Goal: Task Accomplishment & Management: Use online tool/utility

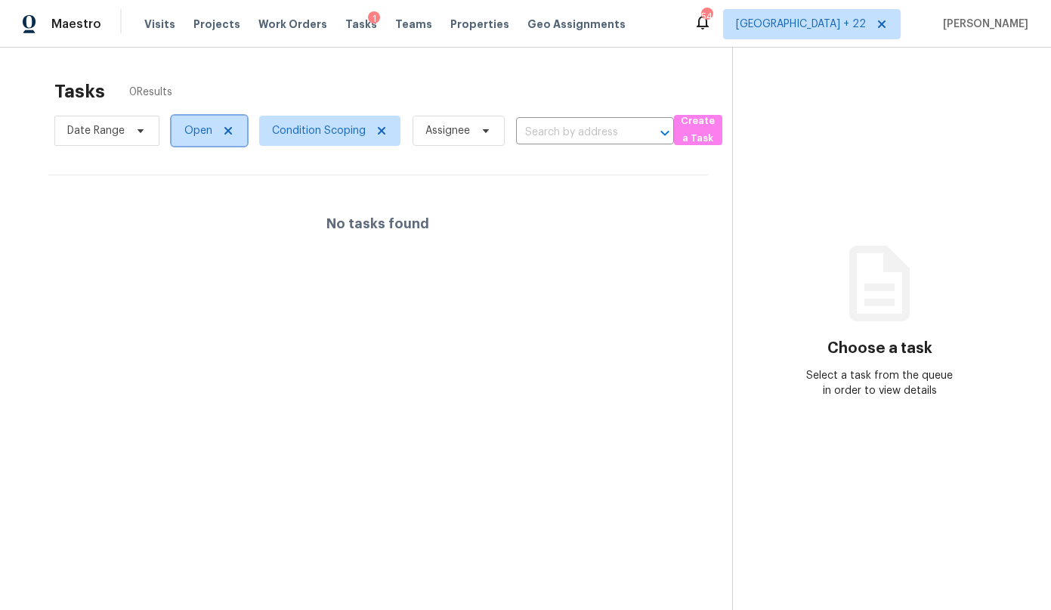
click at [196, 135] on span "Open" at bounding box center [198, 130] width 28 height 15
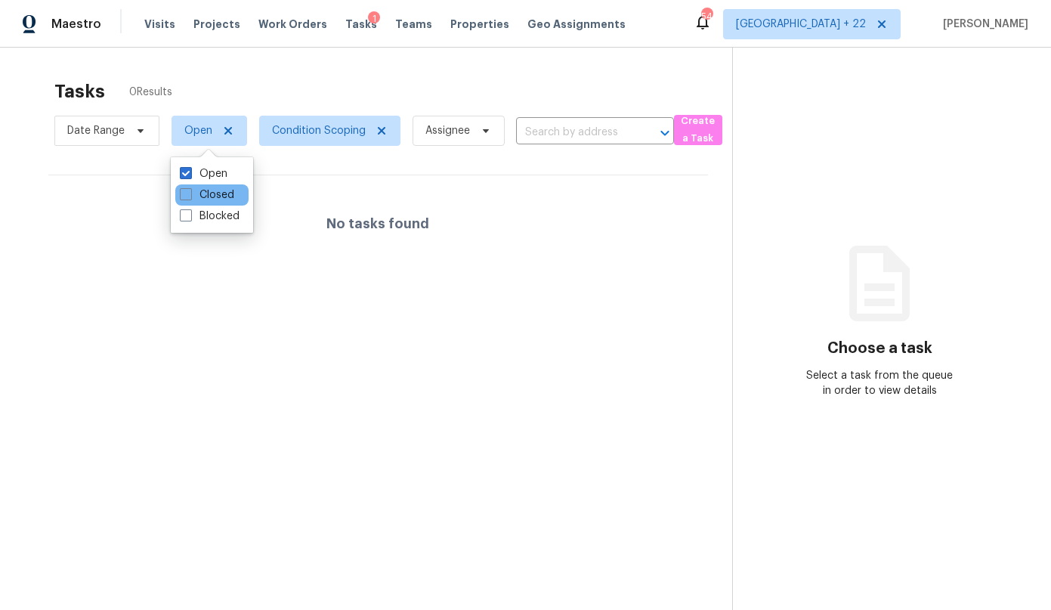
click at [213, 203] on div "Closed" at bounding box center [211, 194] width 73 height 21
click at [212, 199] on label "Closed" at bounding box center [207, 194] width 54 height 15
click at [190, 197] on input "Closed" at bounding box center [185, 192] width 10 height 10
checkbox input "true"
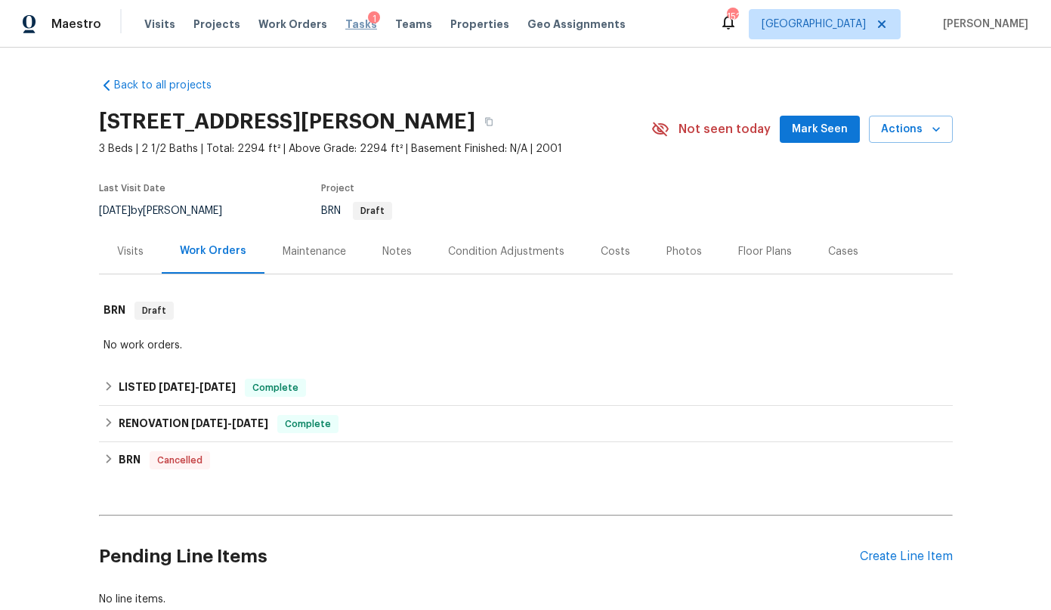
click at [345, 25] on span "Tasks" at bounding box center [361, 24] width 32 height 11
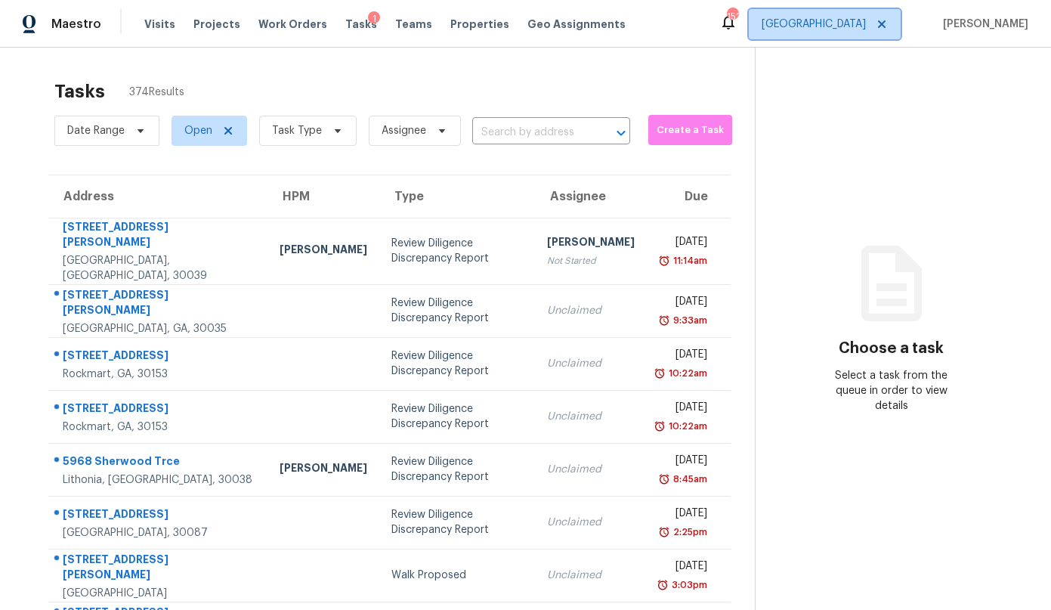
click at [852, 23] on span "[GEOGRAPHIC_DATA]" at bounding box center [813, 24] width 104 height 15
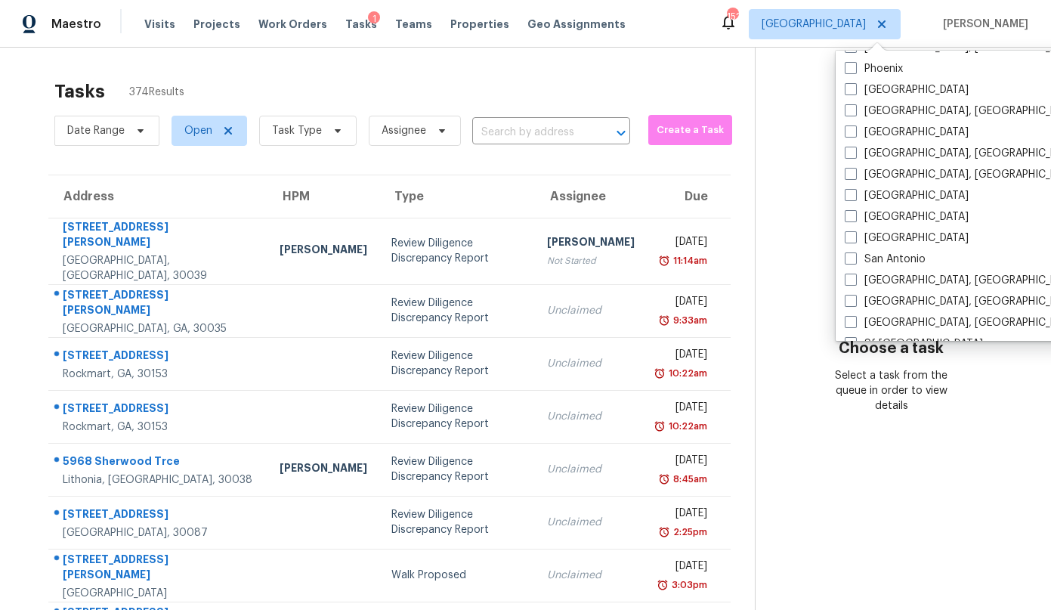
scroll to position [899, 0]
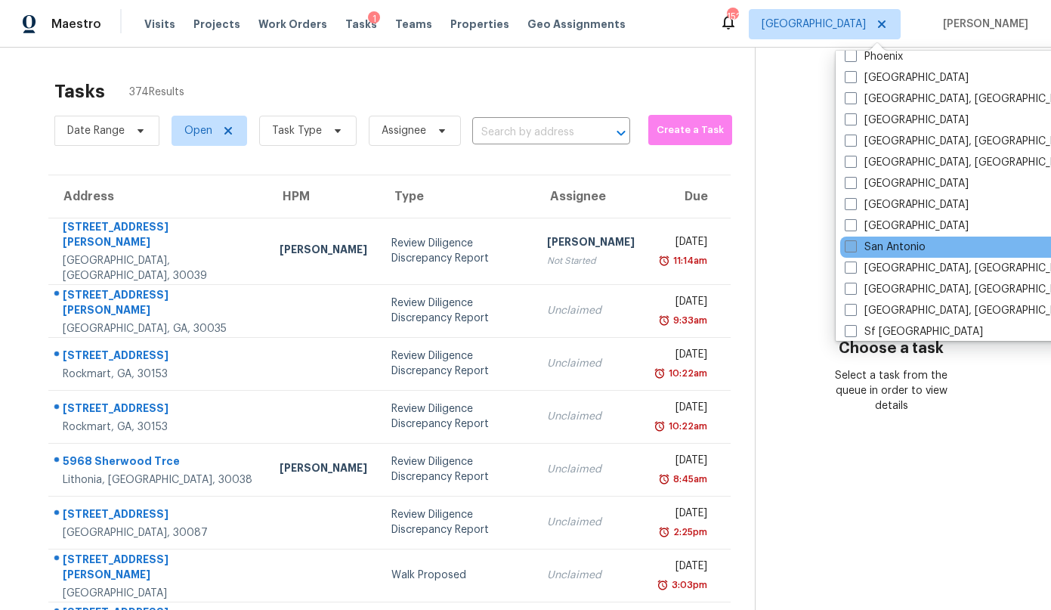
click at [882, 246] on label "San Antonio" at bounding box center [885, 246] width 81 height 15
click at [854, 246] on input "San Antonio" at bounding box center [850, 244] width 10 height 10
checkbox input "true"
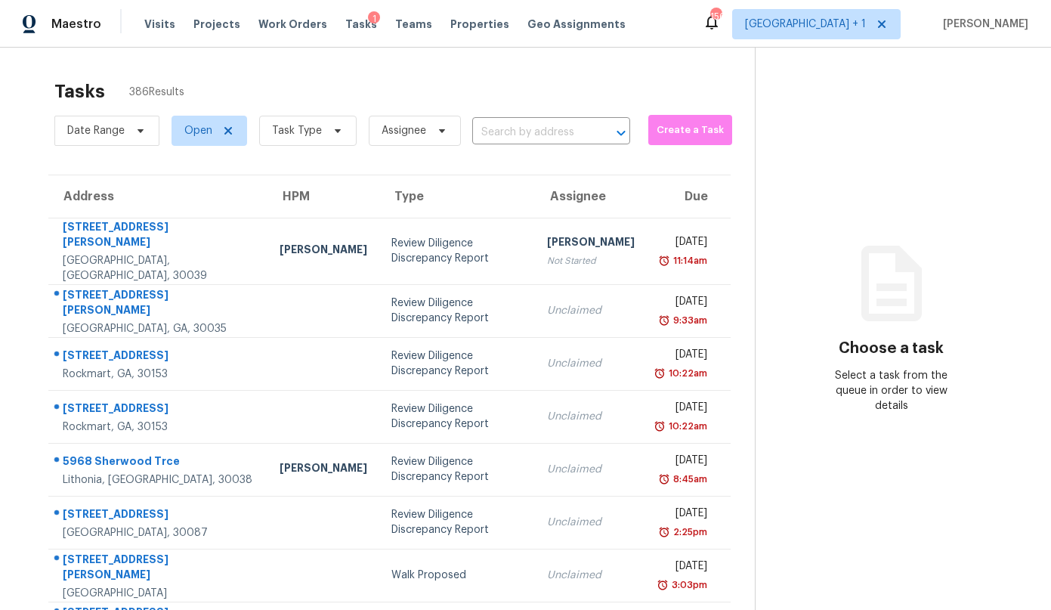
click at [696, 60] on div "Tasks 386 Results Date Range Open Task Type Assignee ​ Create a Task Address HP…" at bounding box center [525, 439] width 1051 height 783
click at [665, 123] on span "Create a Task" at bounding box center [690, 130] width 69 height 17
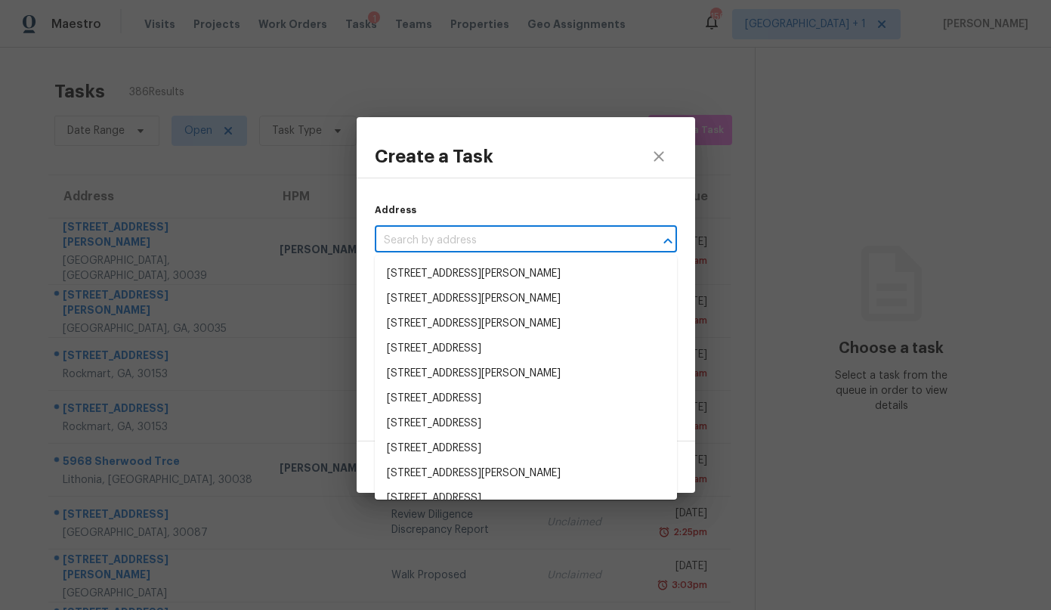
click at [554, 242] on input "text" at bounding box center [505, 240] width 260 height 23
paste input "[STREET_ADDRESS]"
type input "[STREET_ADDRESS]"
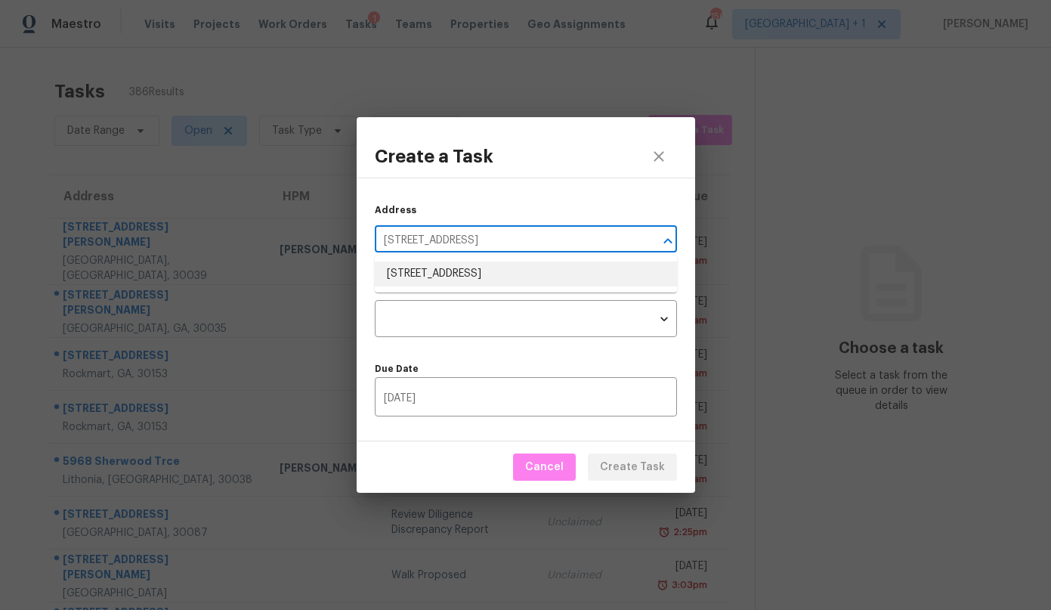
click at [522, 273] on li "[STREET_ADDRESS]" at bounding box center [526, 273] width 302 height 25
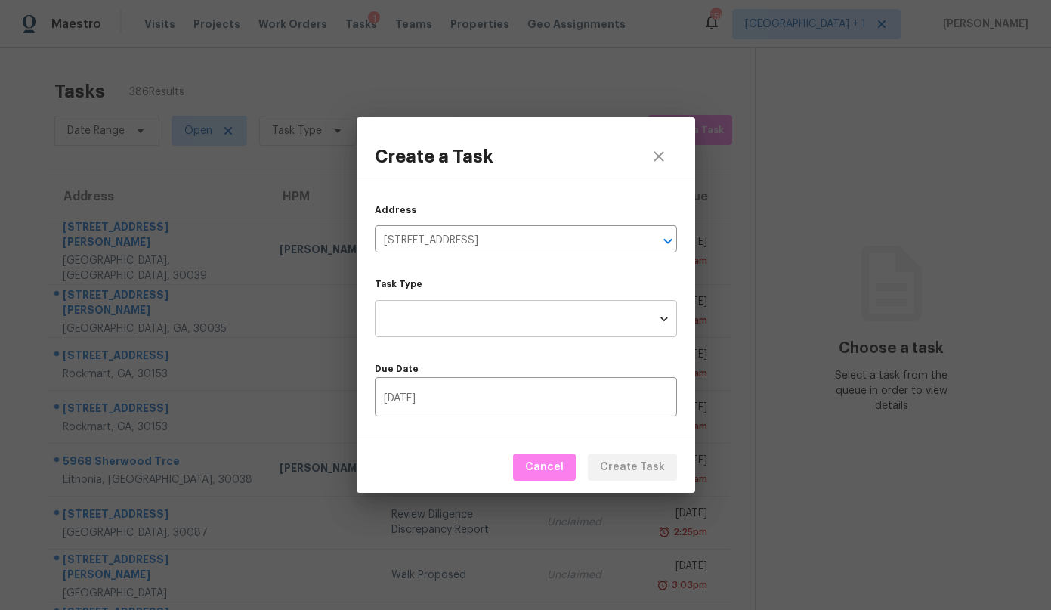
click at [508, 313] on body "Maestro Visits Projects Work Orders Tasks 1 Teams Properties Geo Assignments 15…" at bounding box center [525, 305] width 1051 height 610
click at [508, 313] on li "Condition Scoping - Full" at bounding box center [526, 318] width 302 height 25
type input "virtual_full_assessment"
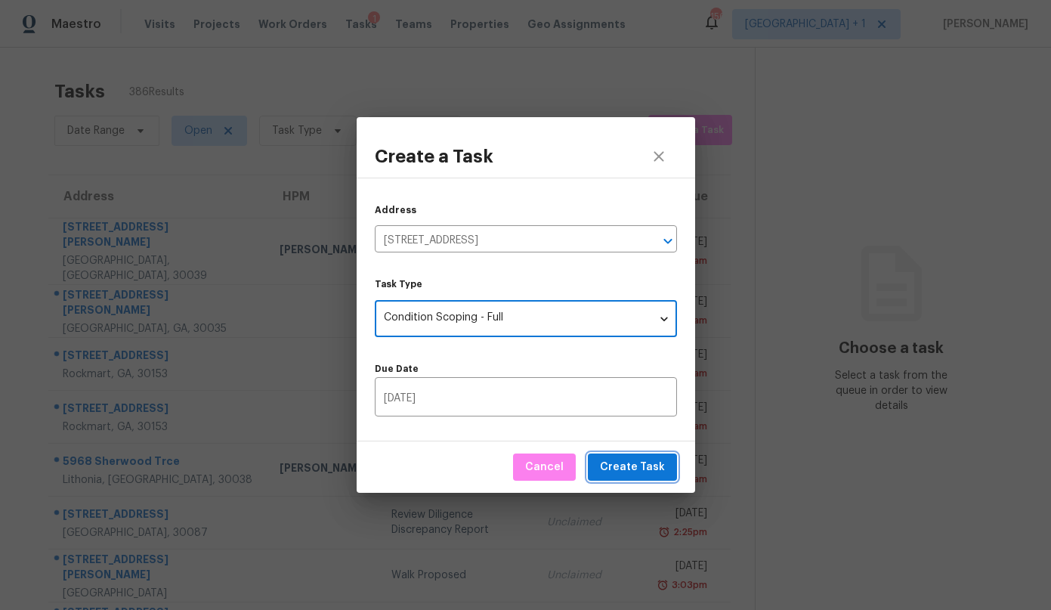
click at [651, 471] on span "Create Task" at bounding box center [632, 467] width 65 height 19
